Goal: Task Accomplishment & Management: Use online tool/utility

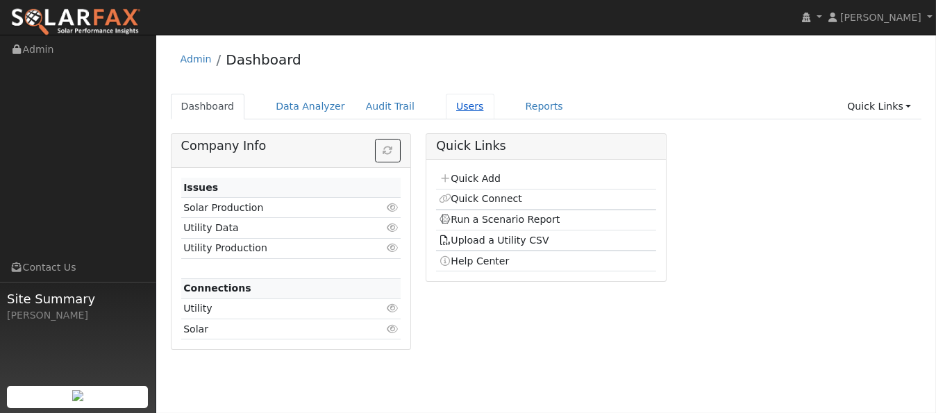
click at [446, 105] on link "Users" at bounding box center [470, 107] width 49 height 26
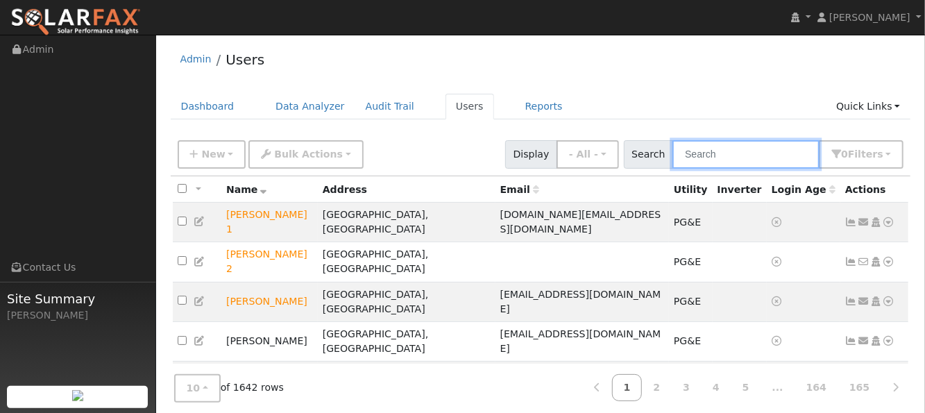
click at [724, 154] on input "text" at bounding box center [746, 154] width 147 height 28
paste input "[PERSON_NAME]"
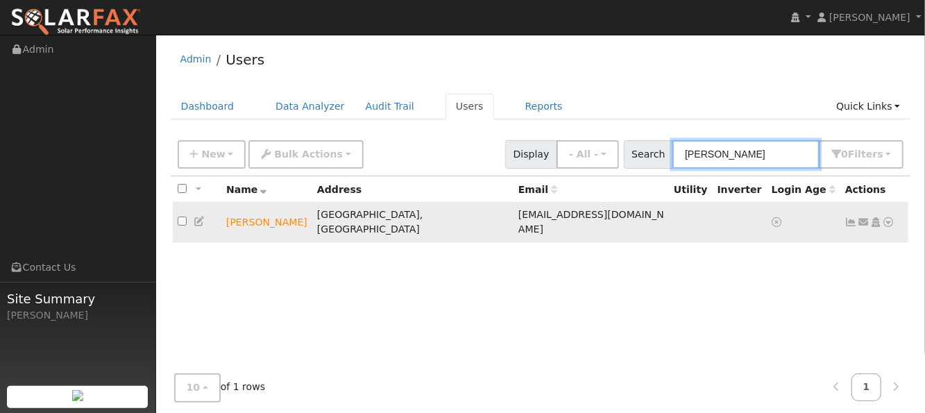
type input "[PERSON_NAME]"
click at [885, 217] on icon at bounding box center [889, 222] width 12 height 10
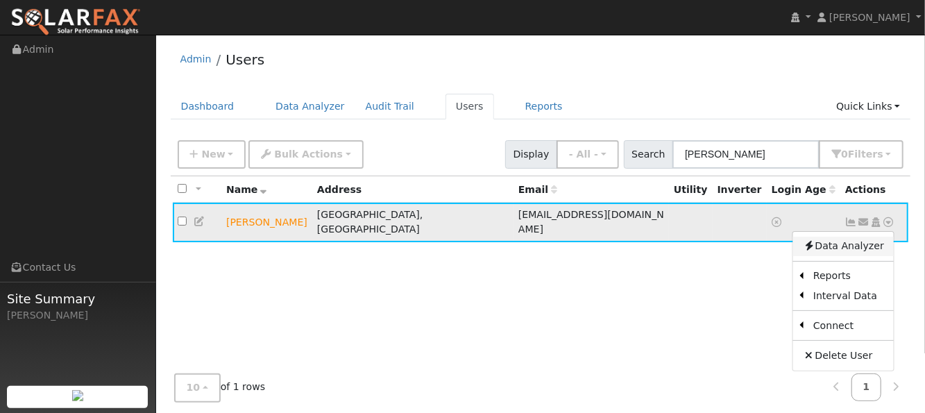
click at [864, 238] on link "Data Analyzer" at bounding box center [843, 246] width 101 height 19
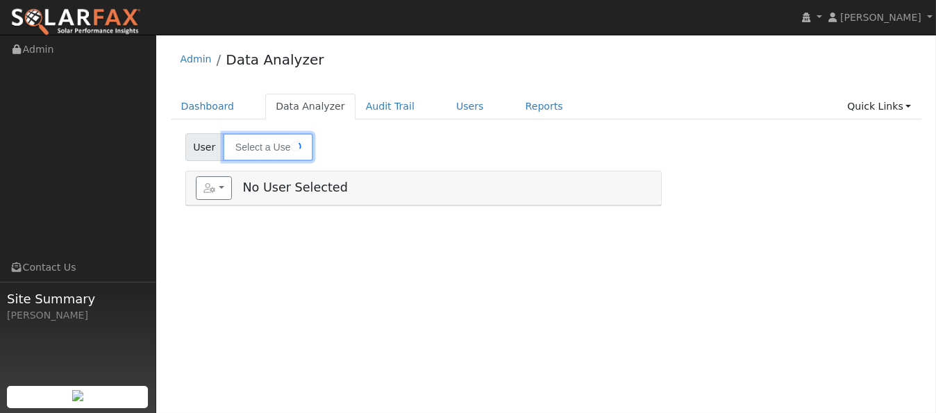
type input "[PERSON_NAME]"
